Goal: Task Accomplishment & Management: Use online tool/utility

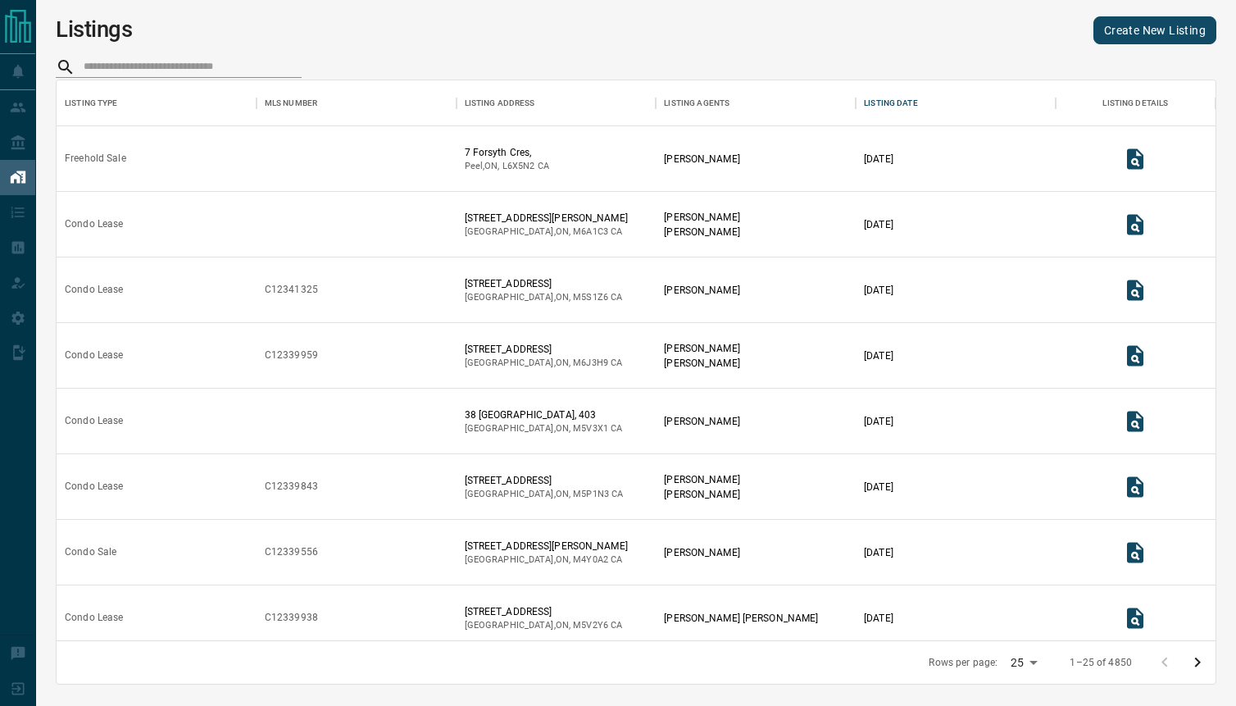
scroll to position [1, 1]
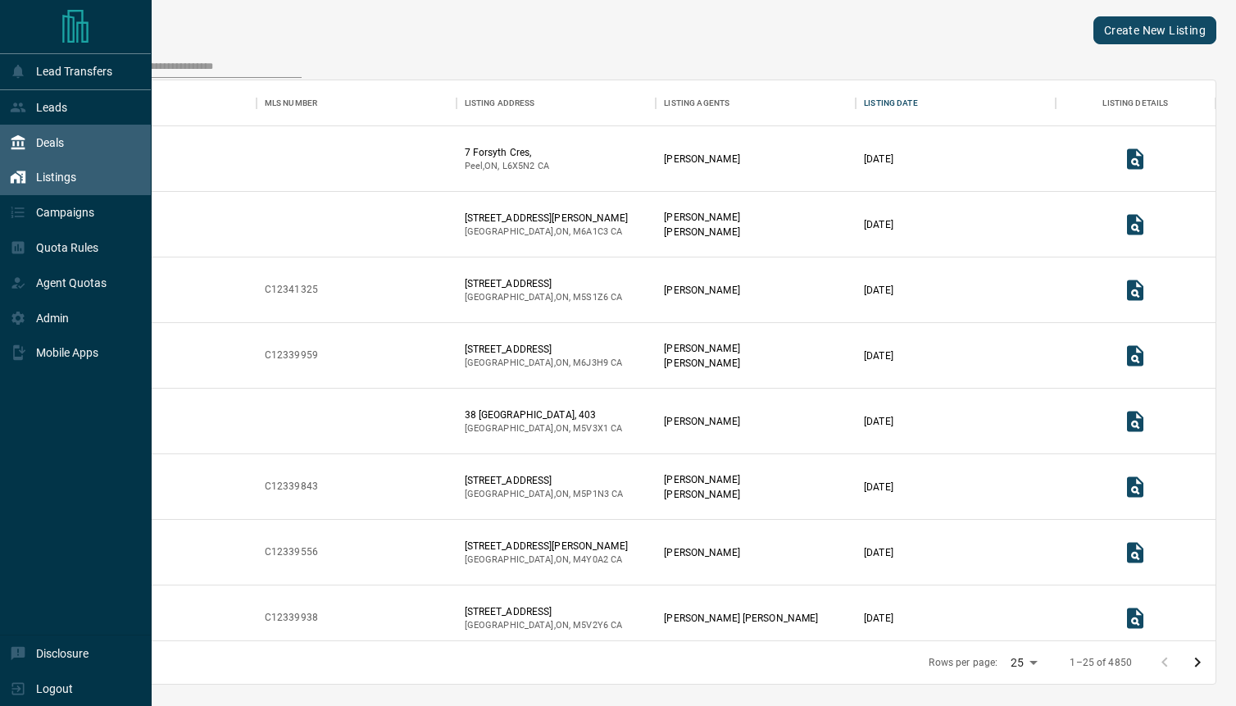
click at [34, 145] on div "Deals" at bounding box center [37, 142] width 54 height 27
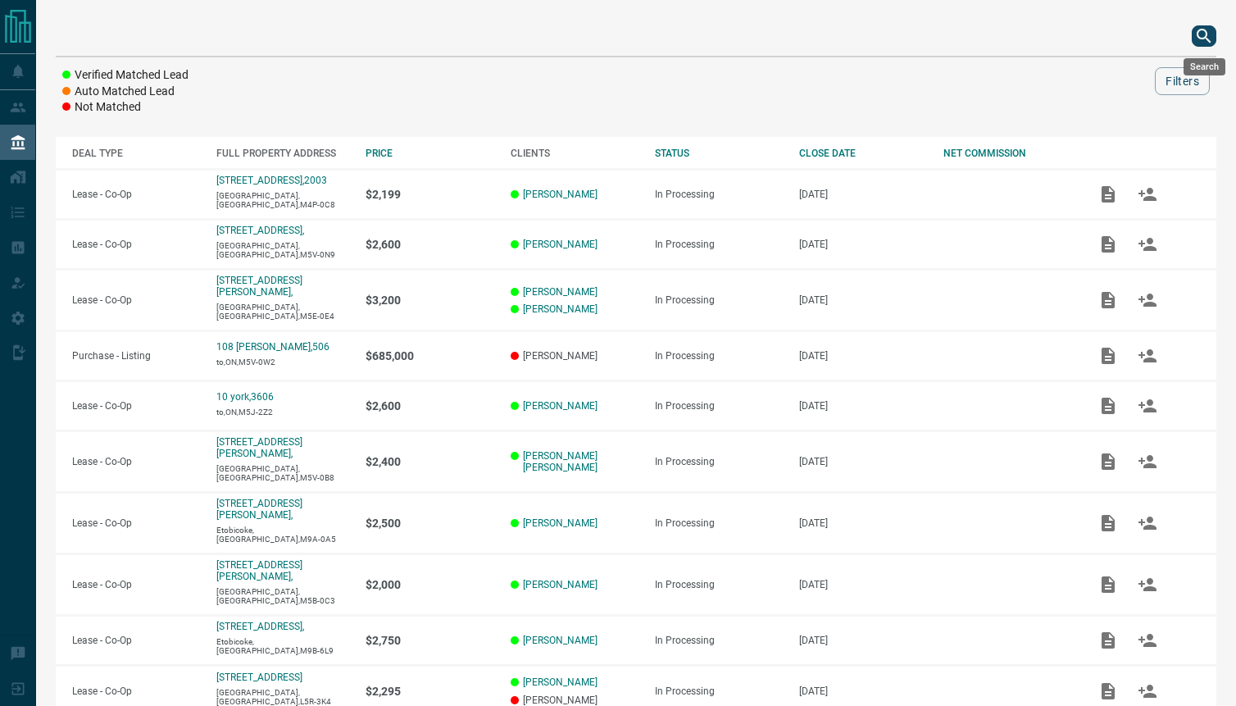
click at [1199, 39] on icon "search button" at bounding box center [1204, 36] width 20 height 20
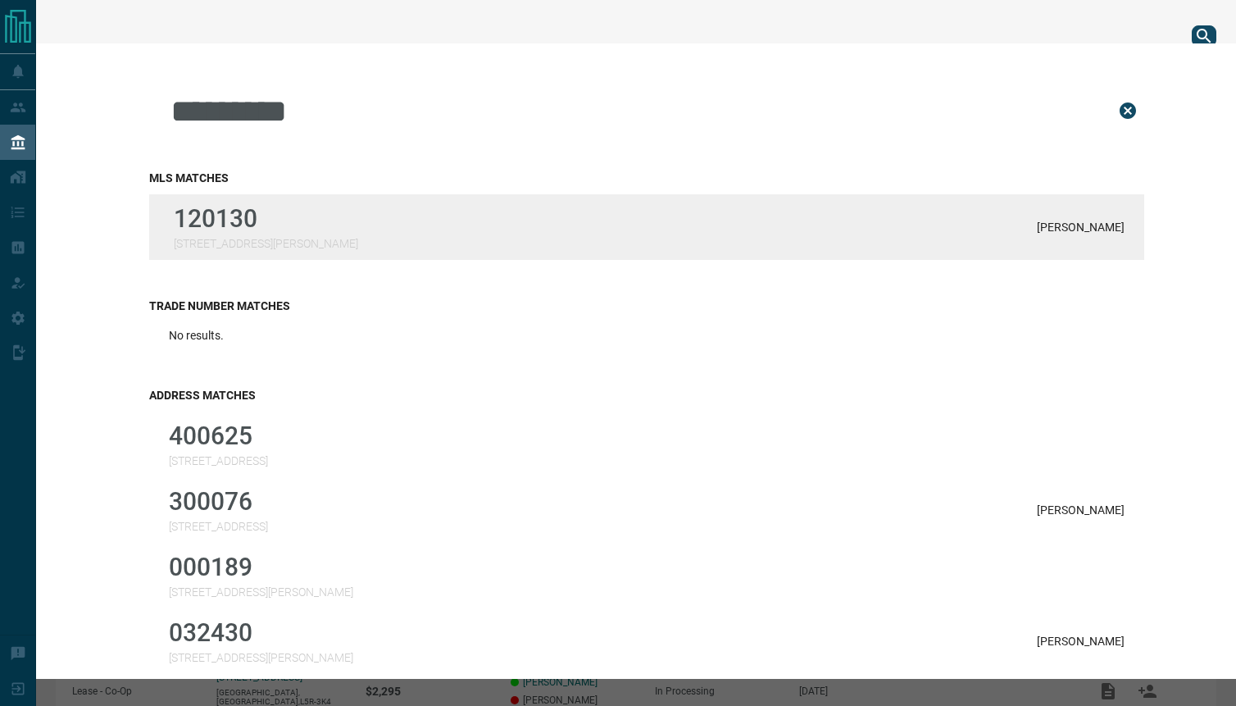
type input "*********"
click at [383, 226] on div "[GEOGRAPHIC_DATA][STREET_ADDRESS][PERSON_NAME] Johnston" at bounding box center [646, 227] width 995 height 66
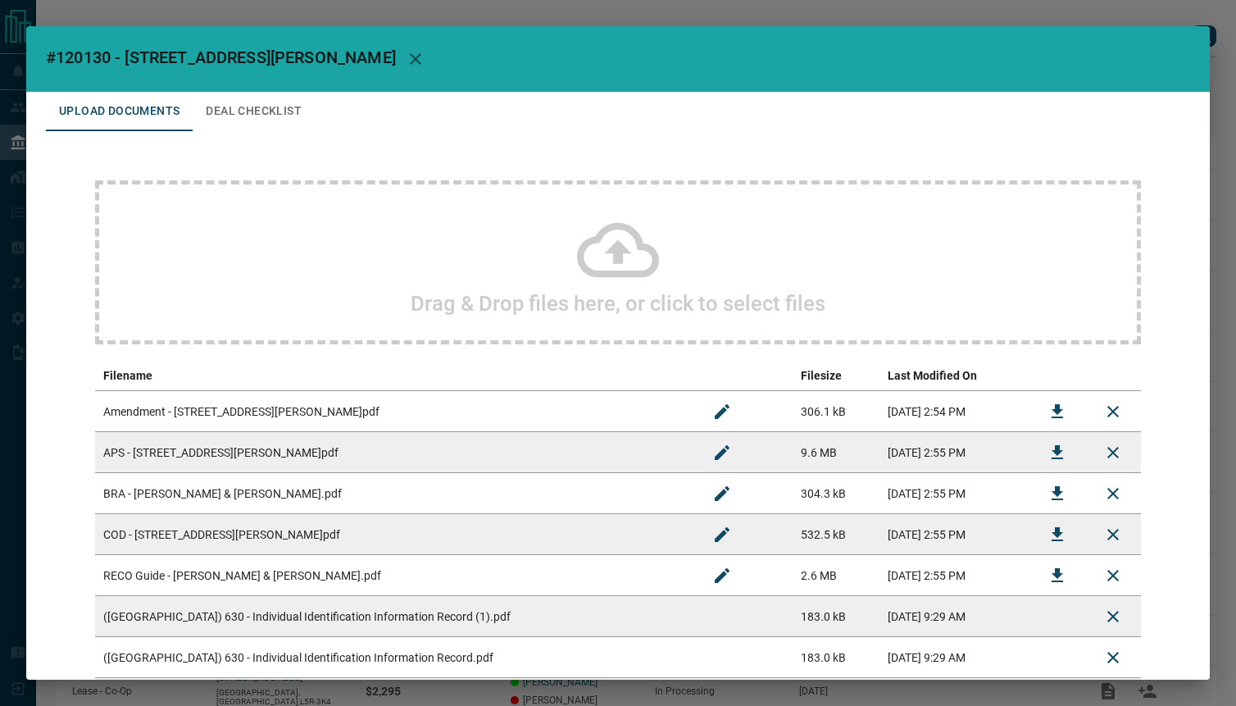
scroll to position [146, 0]
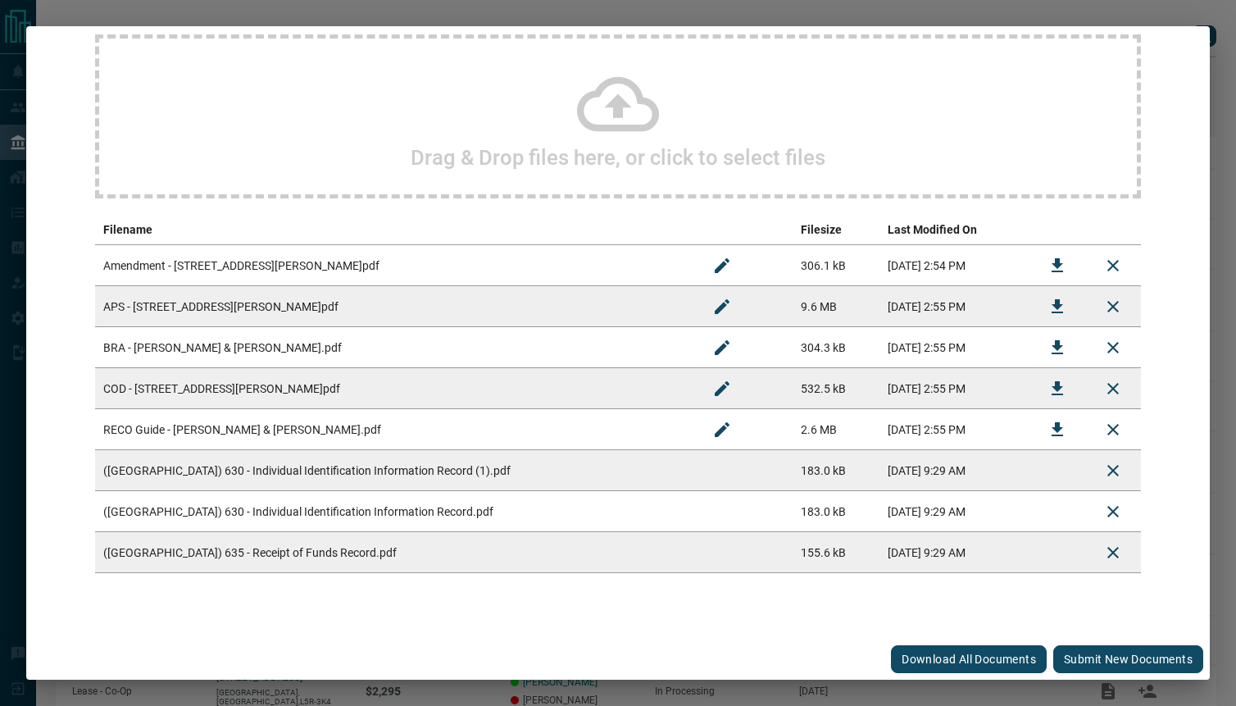
click at [1087, 660] on button "Submit new documents" at bounding box center [1128, 659] width 150 height 28
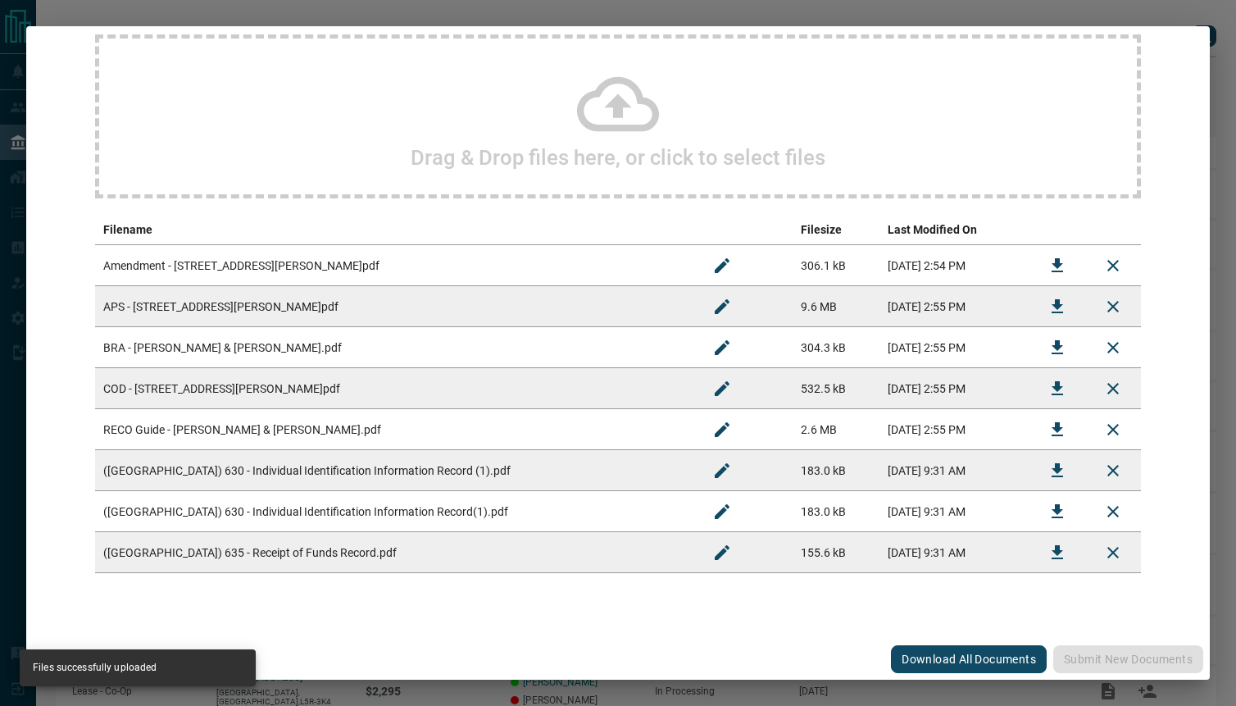
scroll to position [0, 0]
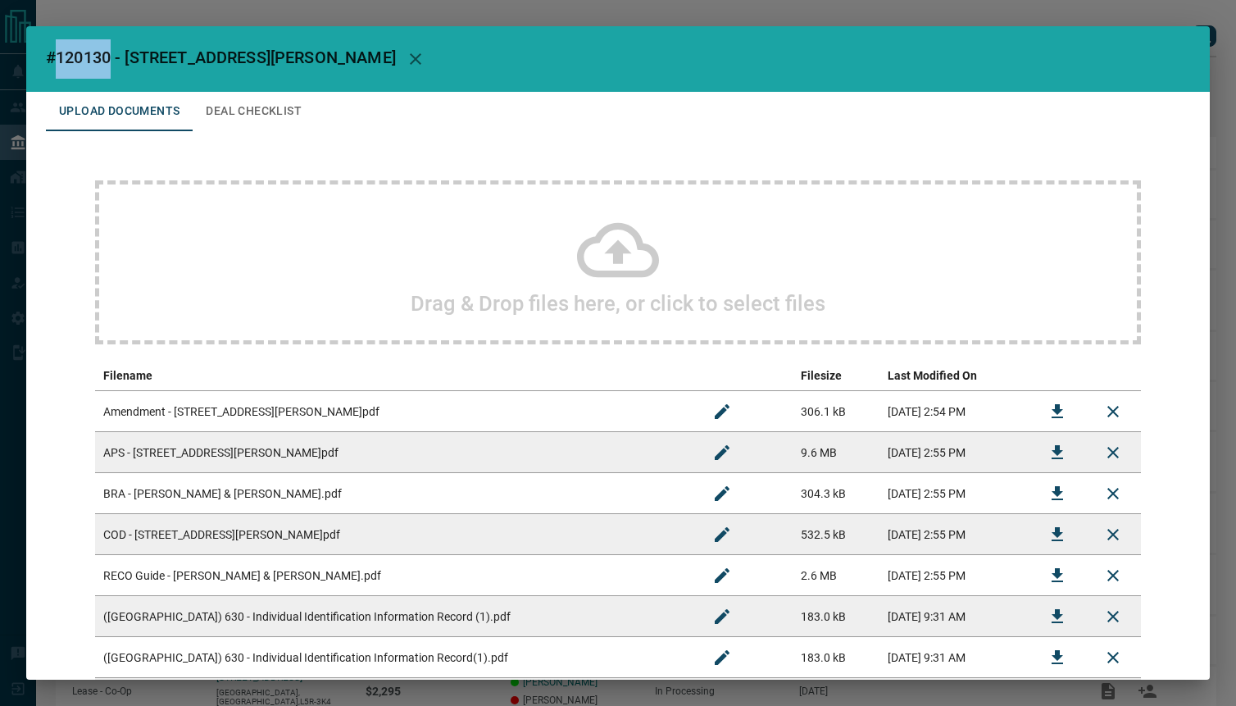
drag, startPoint x: 59, startPoint y: 56, endPoint x: 111, endPoint y: 57, distance: 51.6
click at [111, 57] on span "#120130 - [STREET_ADDRESS][PERSON_NAME]" at bounding box center [221, 58] width 350 height 20
copy span "120130"
click at [406, 58] on icon "button" at bounding box center [416, 59] width 20 height 20
